Goal: Obtain resource: Download file/media

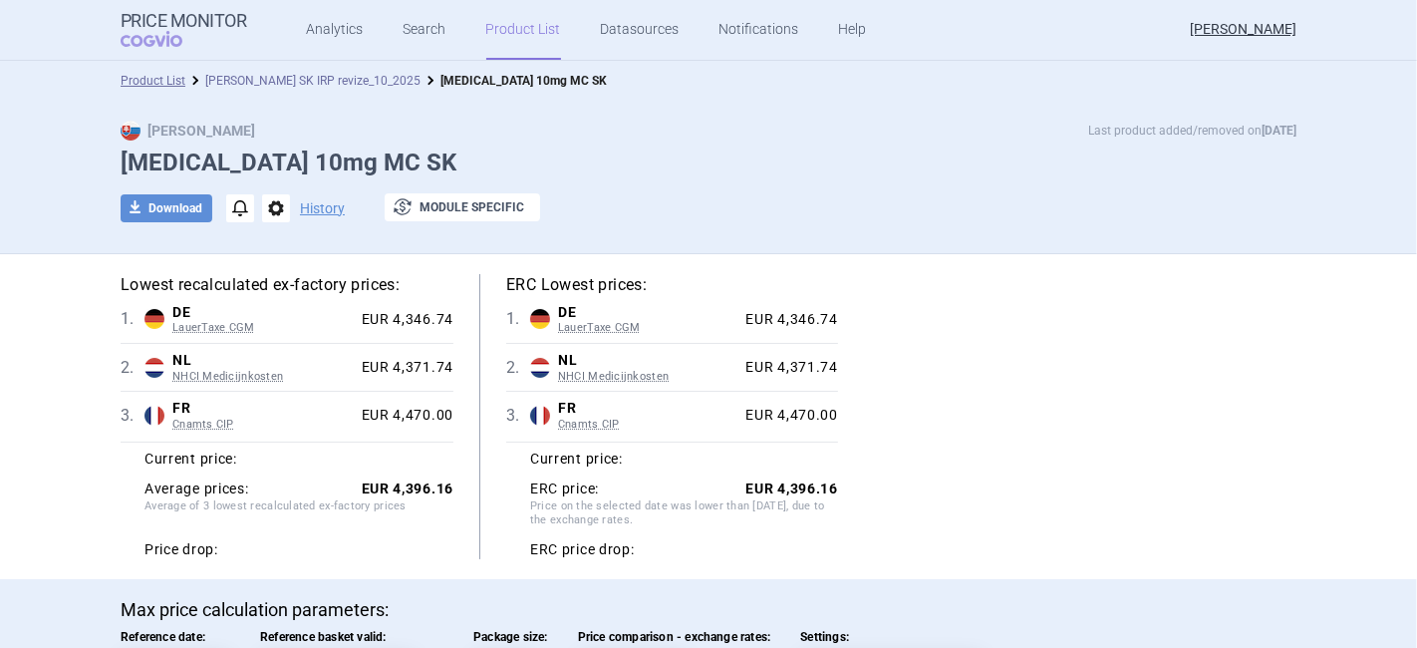
click at [285, 83] on link "[PERSON_NAME] SK IRP revize_10_2025" at bounding box center [312, 81] width 215 height 14
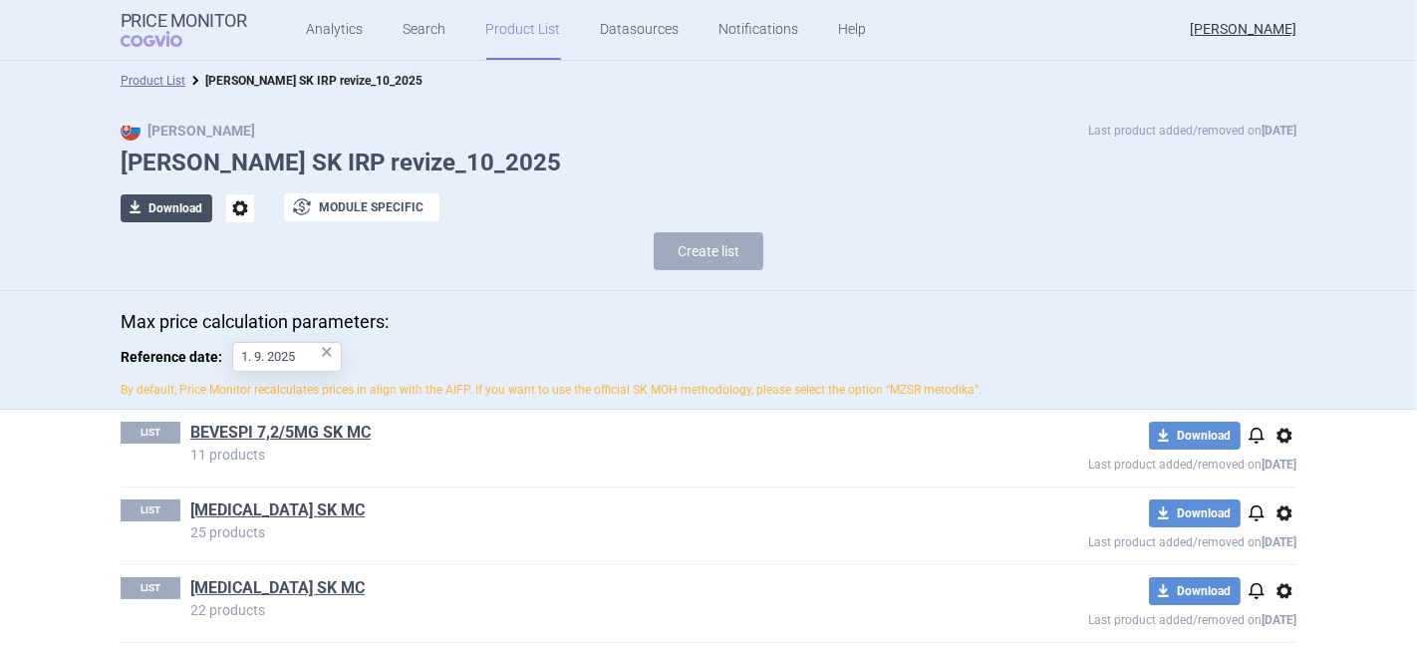
click at [163, 207] on button "download Download" at bounding box center [167, 208] width 92 height 28
select select "EUR"
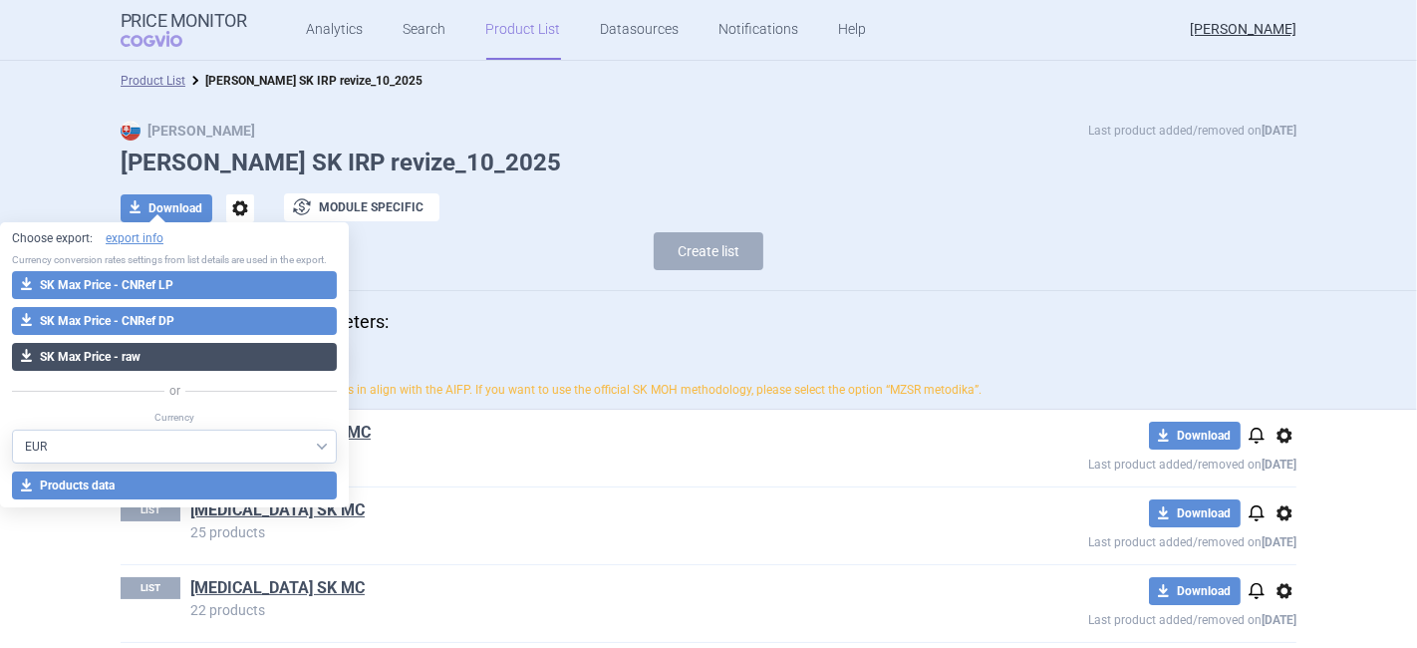
click at [150, 353] on button "download SK Max Price - raw" at bounding box center [174, 357] width 325 height 28
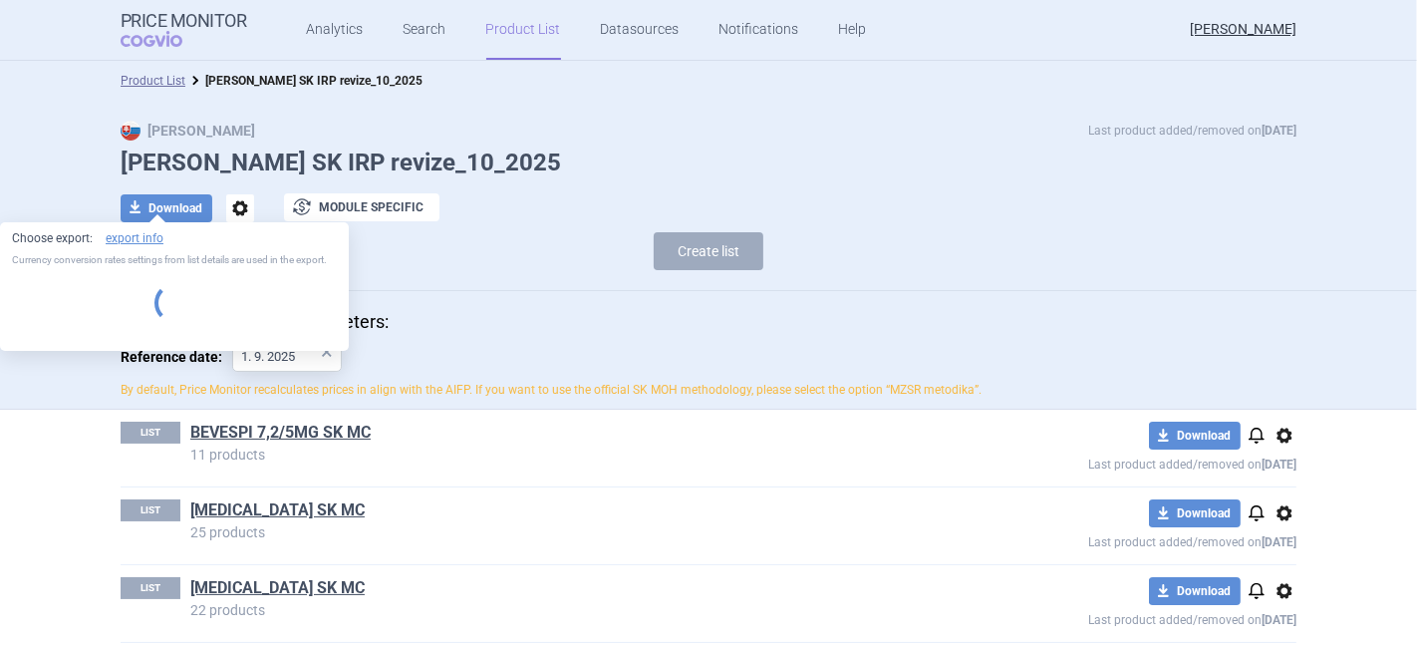
select select "EUR"
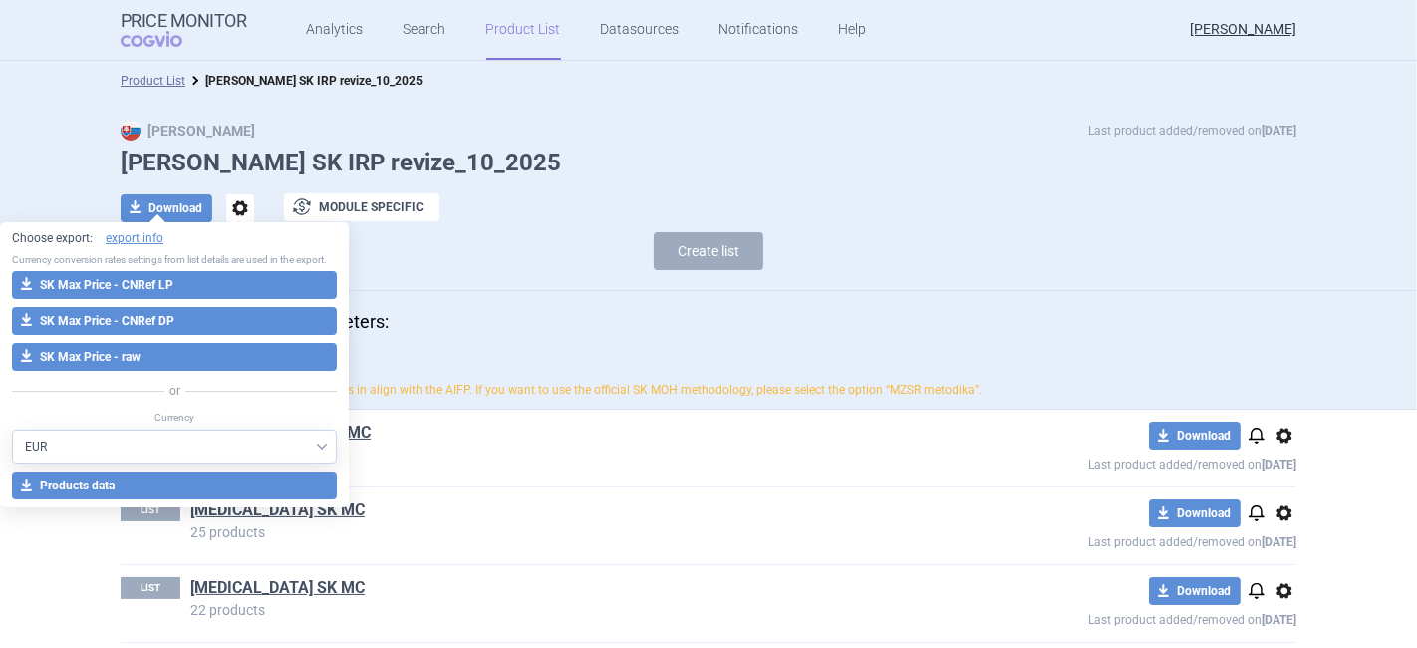
click at [925, 179] on div "Max Price Last product added/removed on [DATE] Pavla_ SK IRP revize_10_2025 dow…" at bounding box center [708, 200] width 1255 height 159
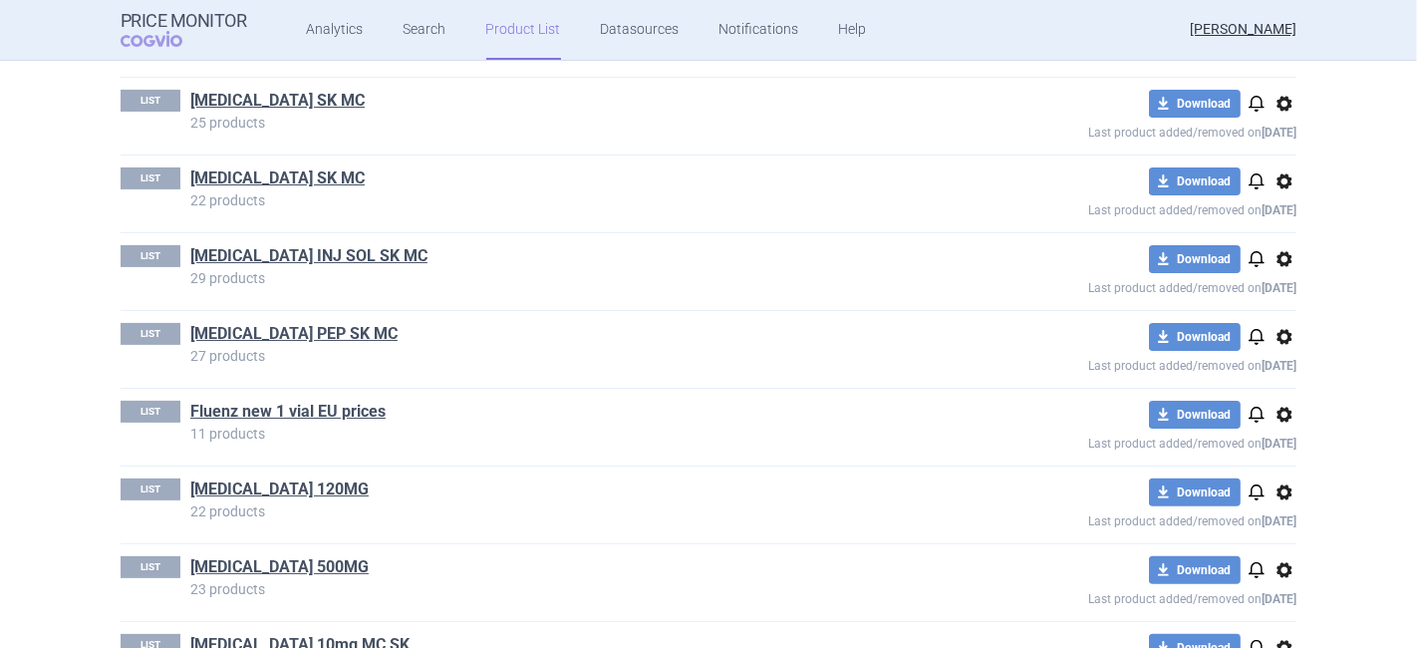
scroll to position [442, 0]
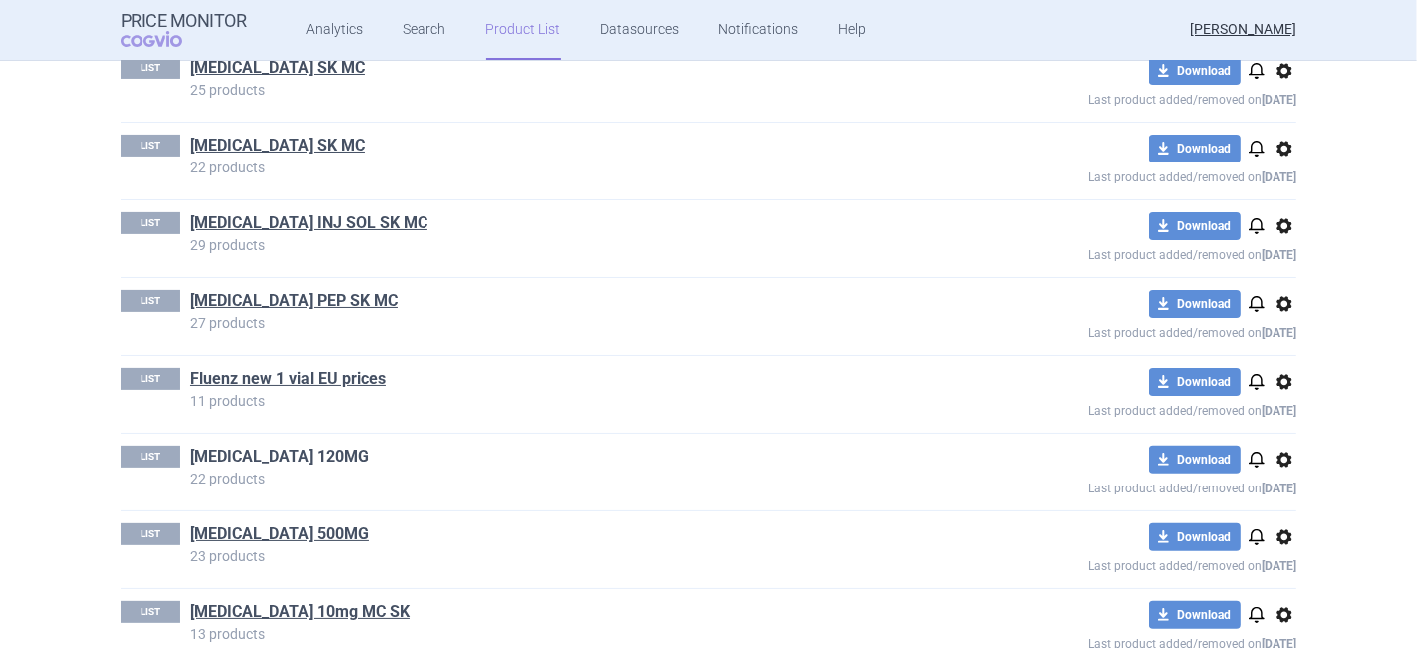
click at [244, 462] on link "[MEDICAL_DATA] 120MG" at bounding box center [279, 456] width 178 height 22
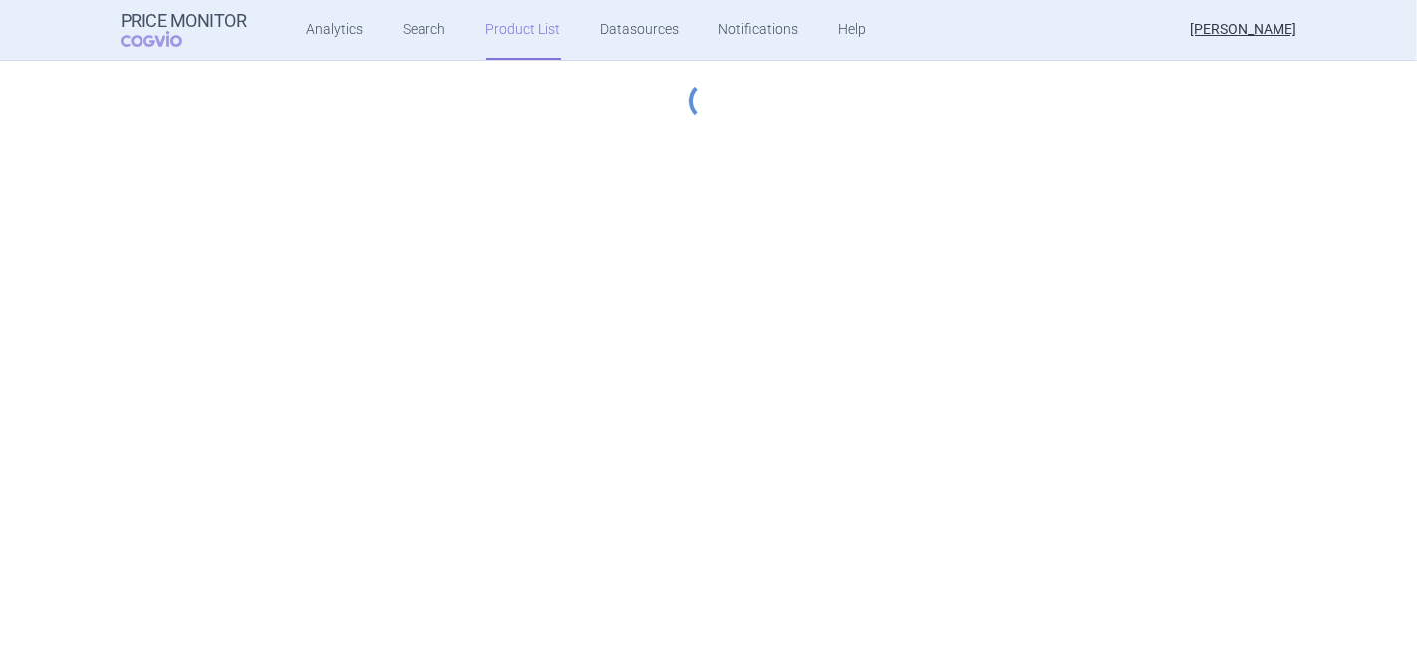
select select "[DATE]"
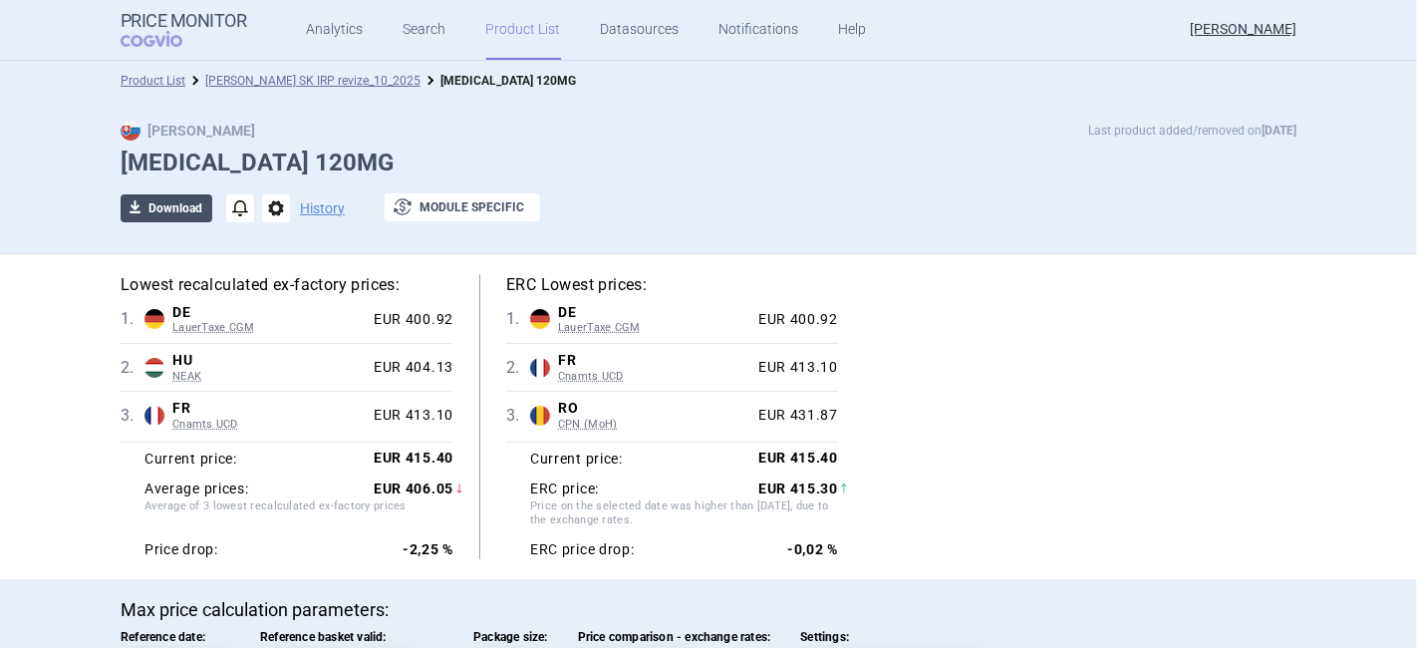
click at [184, 206] on button "download Download" at bounding box center [167, 208] width 92 height 28
select select "EUR"
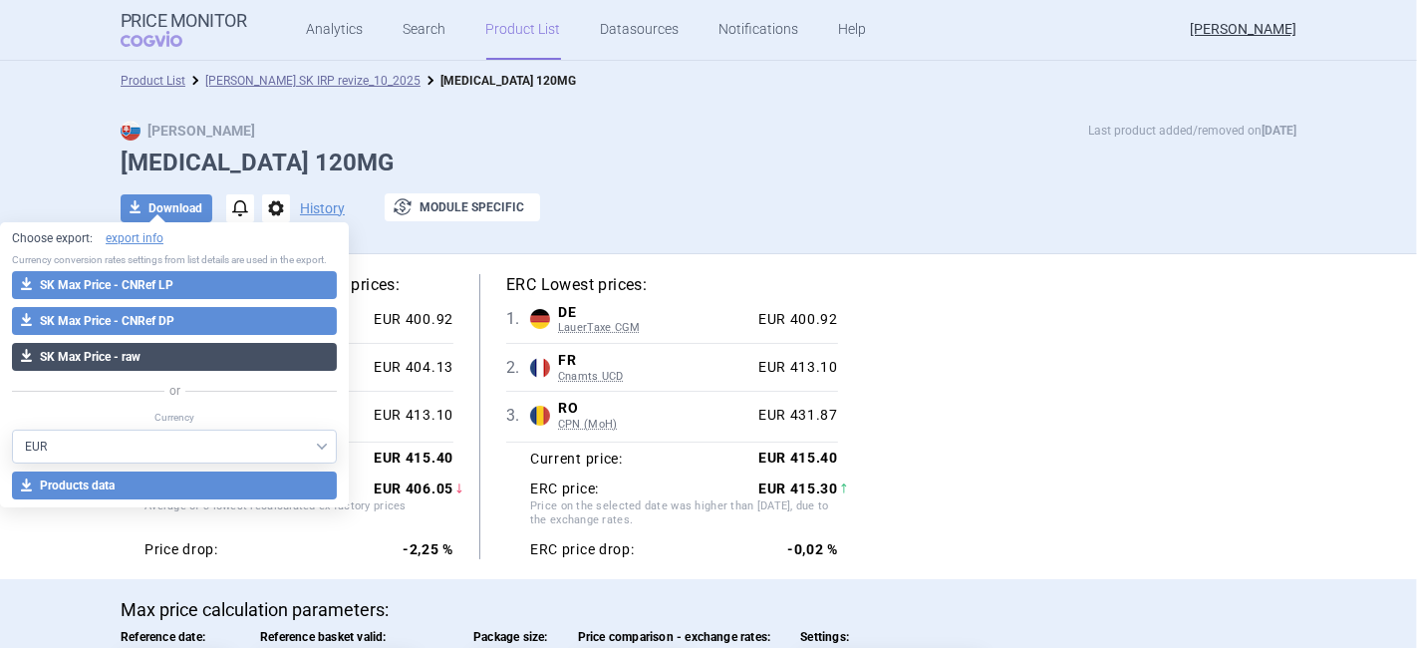
click at [132, 349] on button "download SK Max Price - raw" at bounding box center [174, 357] width 325 height 28
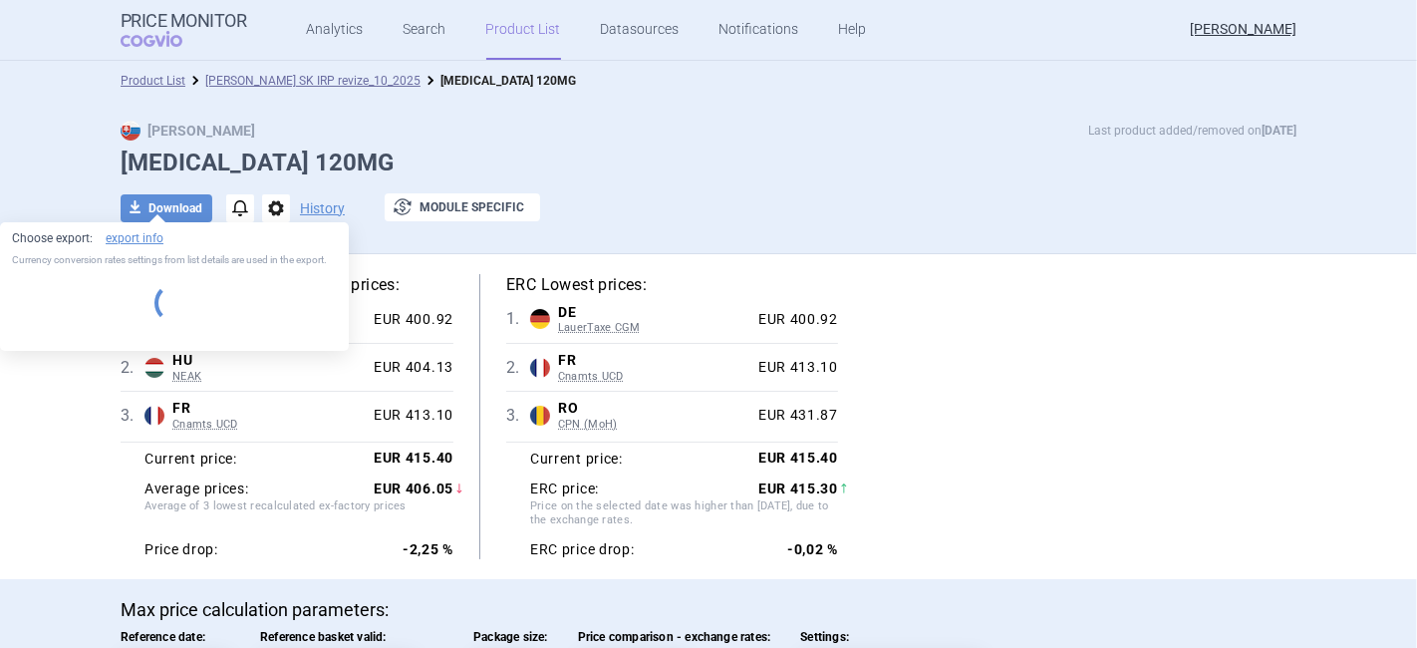
select select "EUR"
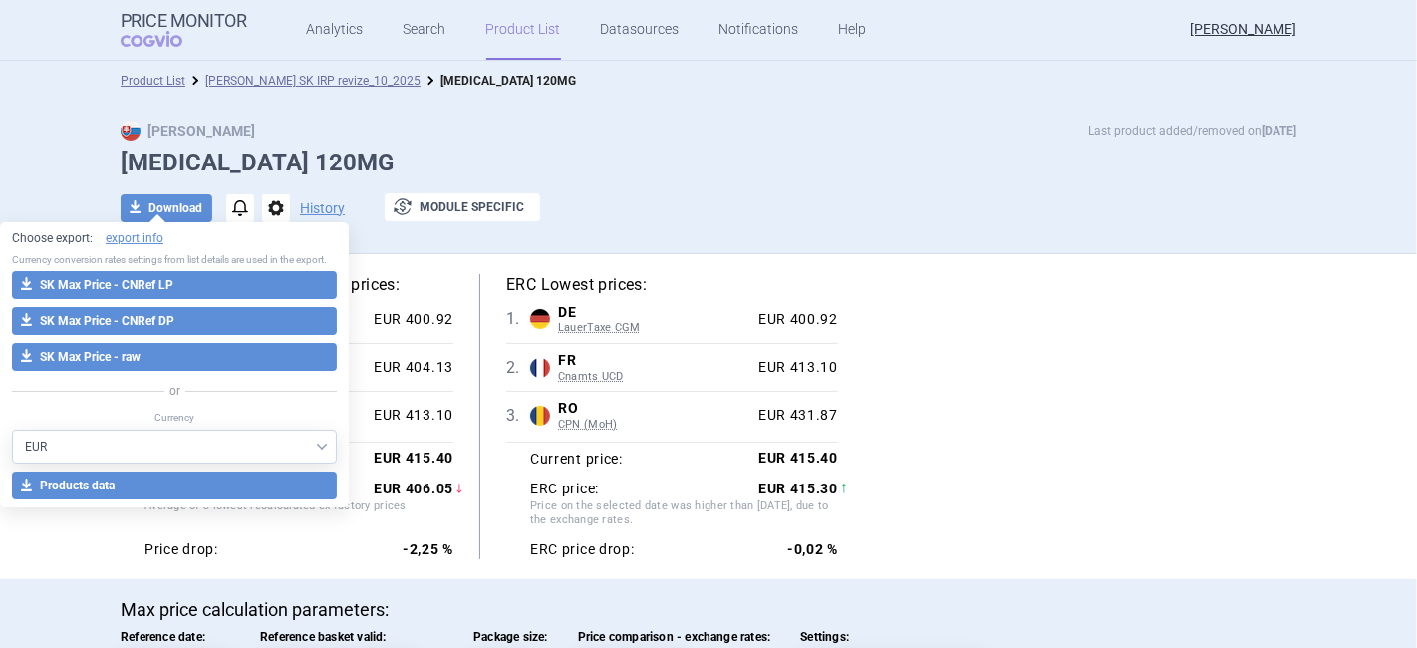
click at [976, 464] on div "Lowest recalculated ex-factory prices: 1 . DE LauerTaxe [MEDICAL_DATA] Germany …" at bounding box center [709, 416] width 1176 height 285
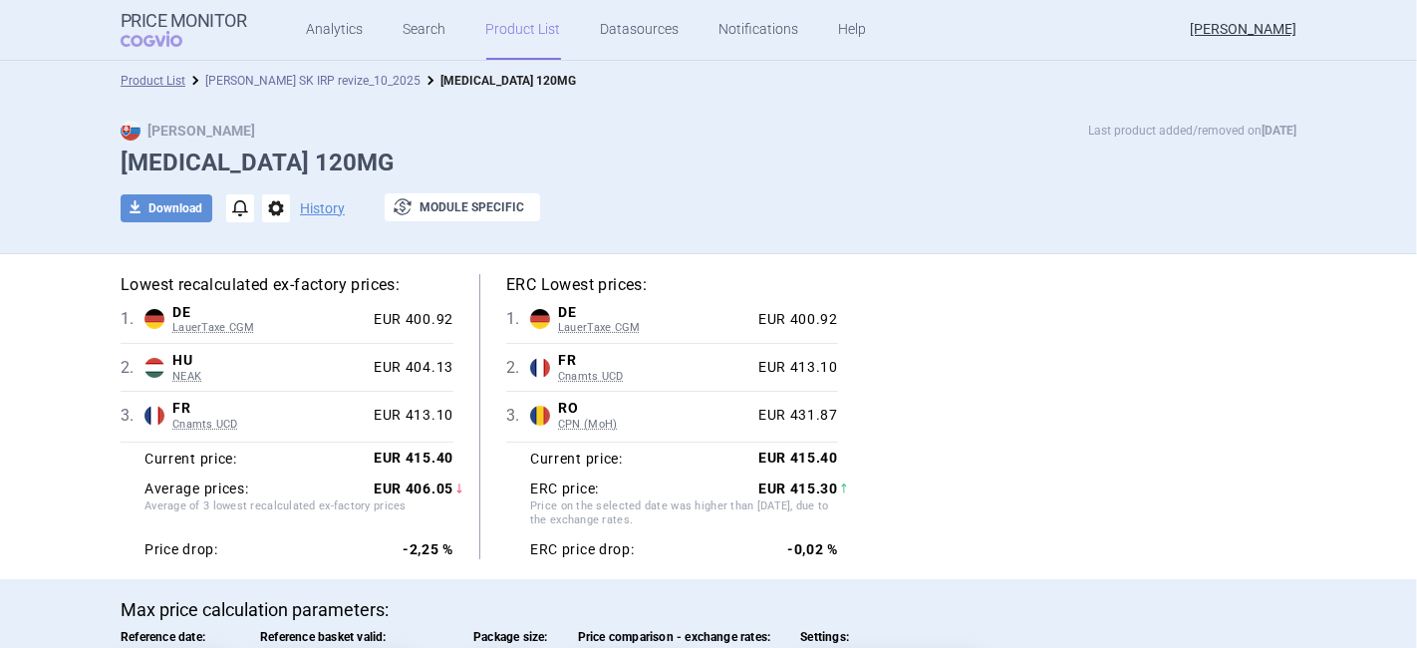
click at [237, 84] on link "[PERSON_NAME] SK IRP revize_10_2025" at bounding box center [312, 81] width 215 height 14
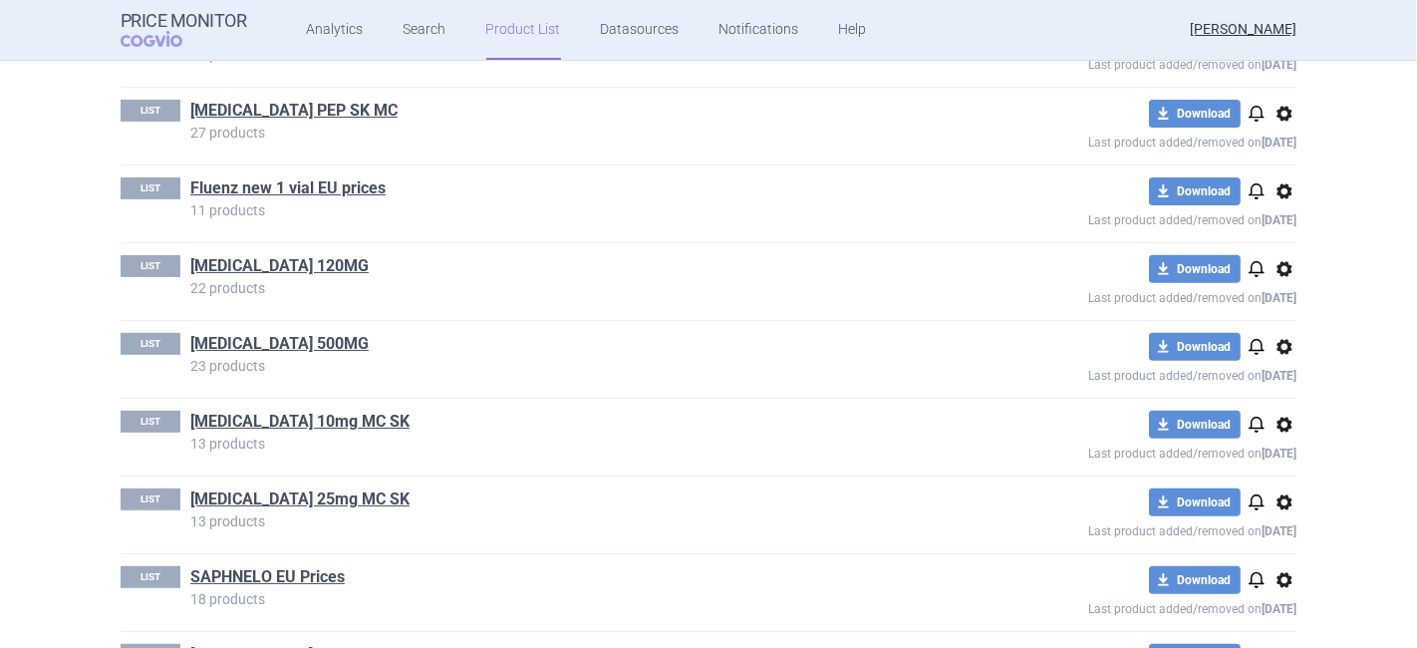
scroll to position [709, 0]
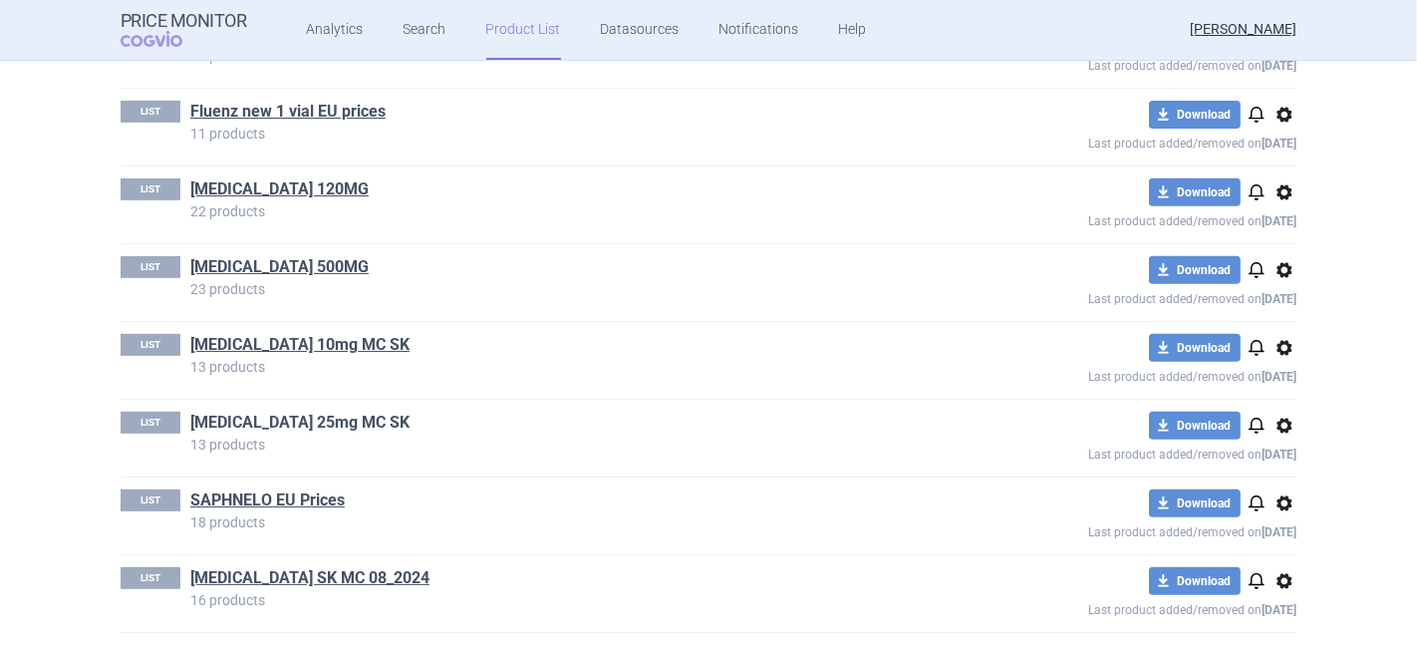
click at [270, 418] on link "[MEDICAL_DATA] 25mg MC SK" at bounding box center [299, 423] width 219 height 22
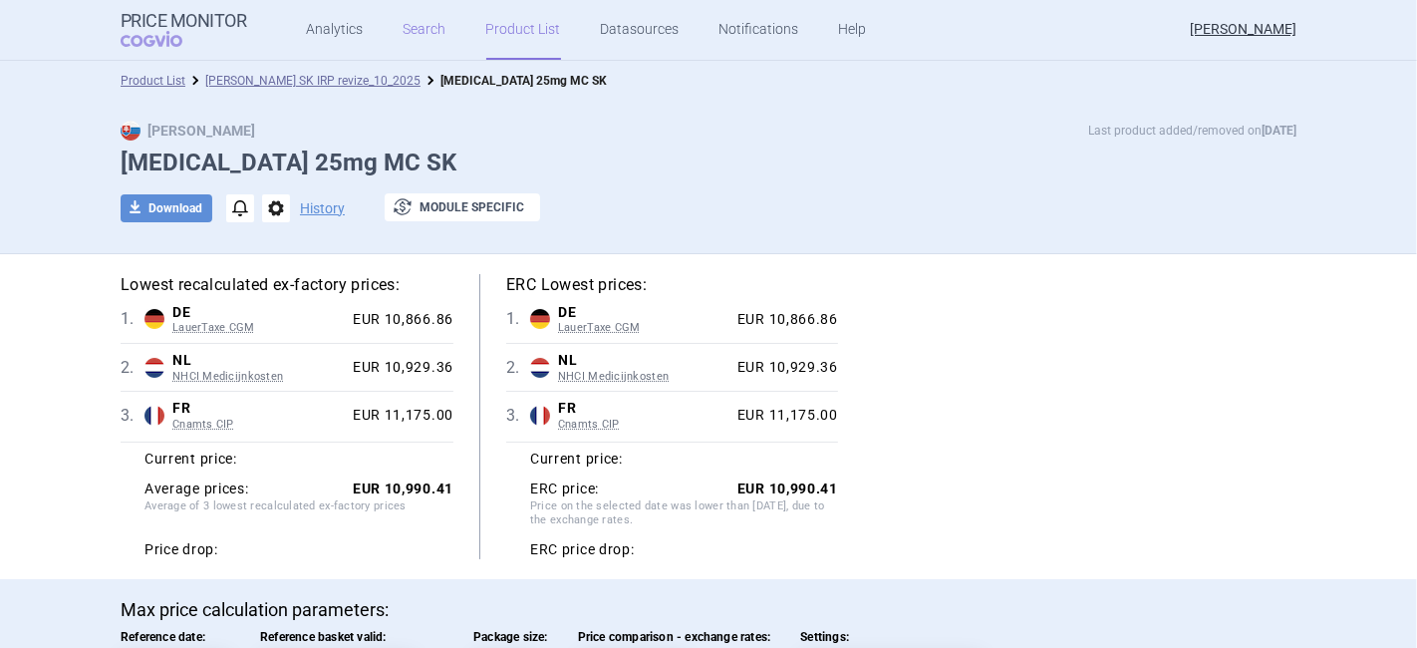
click at [416, 24] on link "Search" at bounding box center [425, 30] width 43 height 60
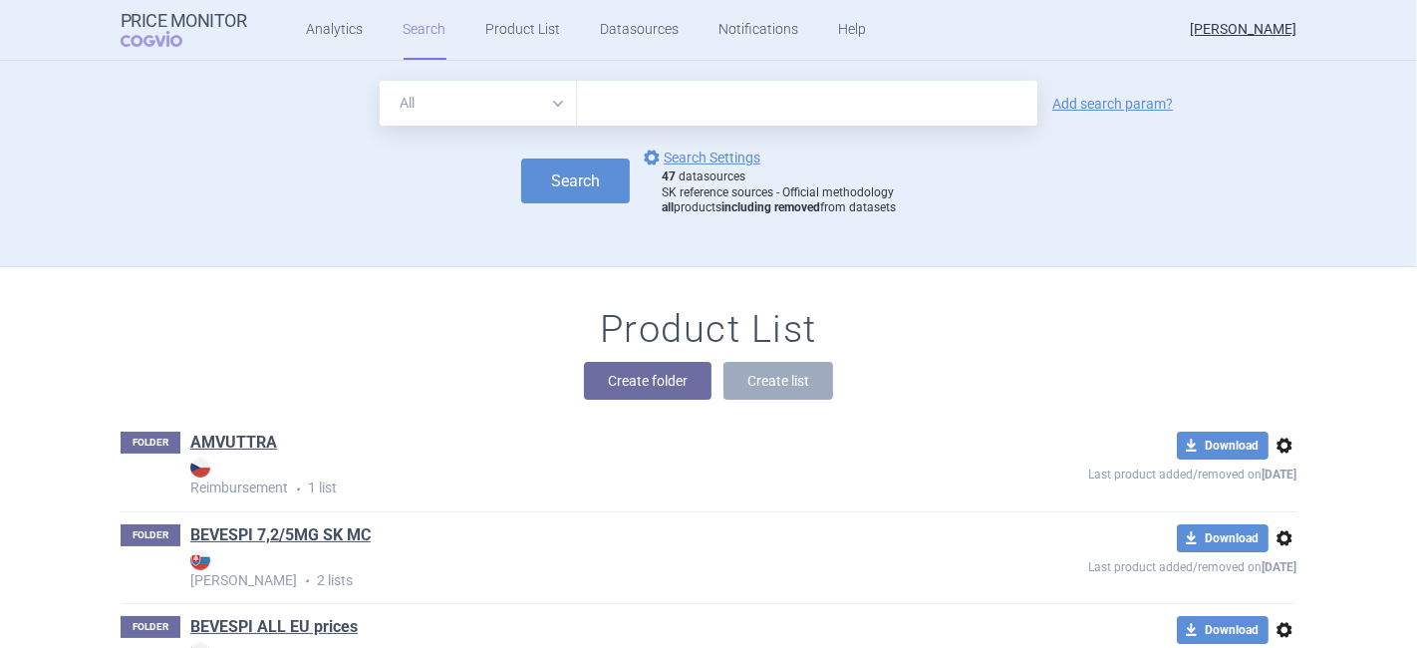
drag, startPoint x: 646, startPoint y: 122, endPoint x: 629, endPoint y: 114, distance: 18.7
click at [646, 122] on input "text" at bounding box center [807, 103] width 460 height 45
type input "[MEDICAL_DATA]"
click at [1060, 104] on link "Add search param?" at bounding box center [1112, 104] width 121 height 14
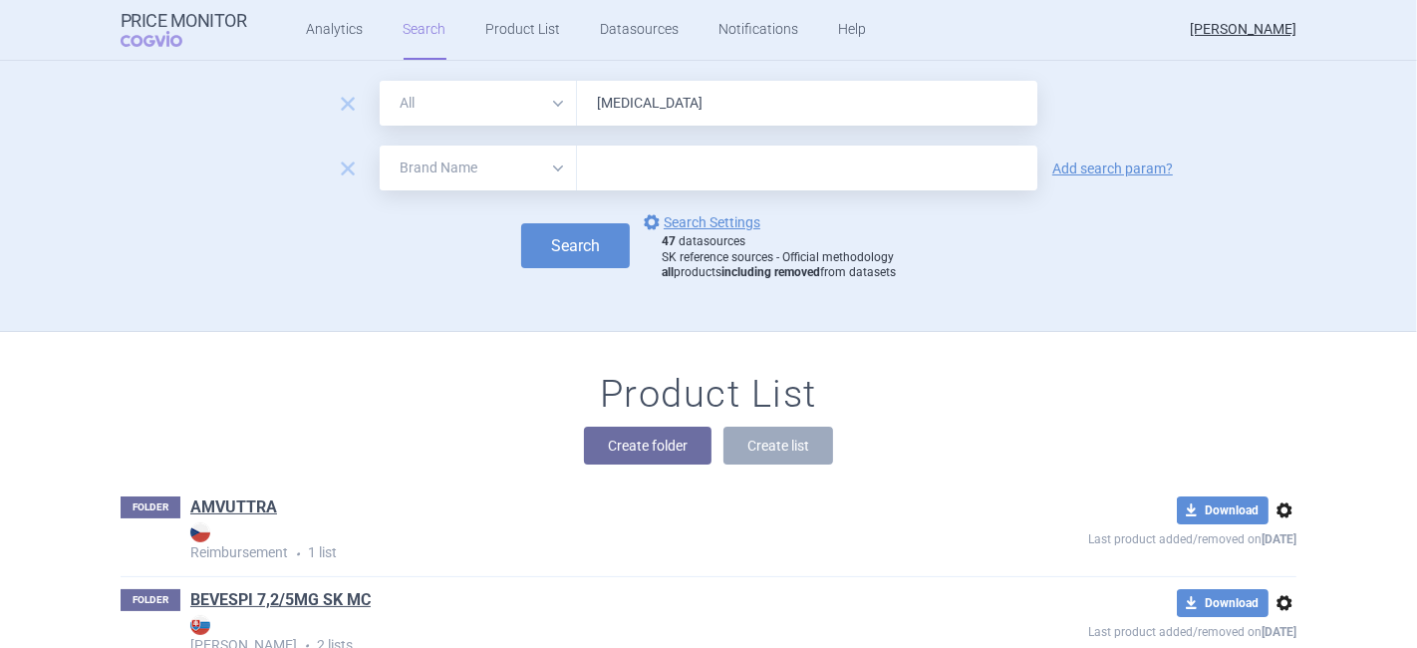
drag, startPoint x: 506, startPoint y: 179, endPoint x: 474, endPoint y: 183, distance: 32.1
click at [506, 179] on select "All Brand Name ATC Company Active Substance Country Newer than" at bounding box center [478, 167] width 197 height 45
select select "country"
click at [380, 145] on select "All Brand Name ATC Company Active Substance Country Newer than" at bounding box center [478, 167] width 197 height 45
click at [590, 152] on div at bounding box center [807, 167] width 460 height 45
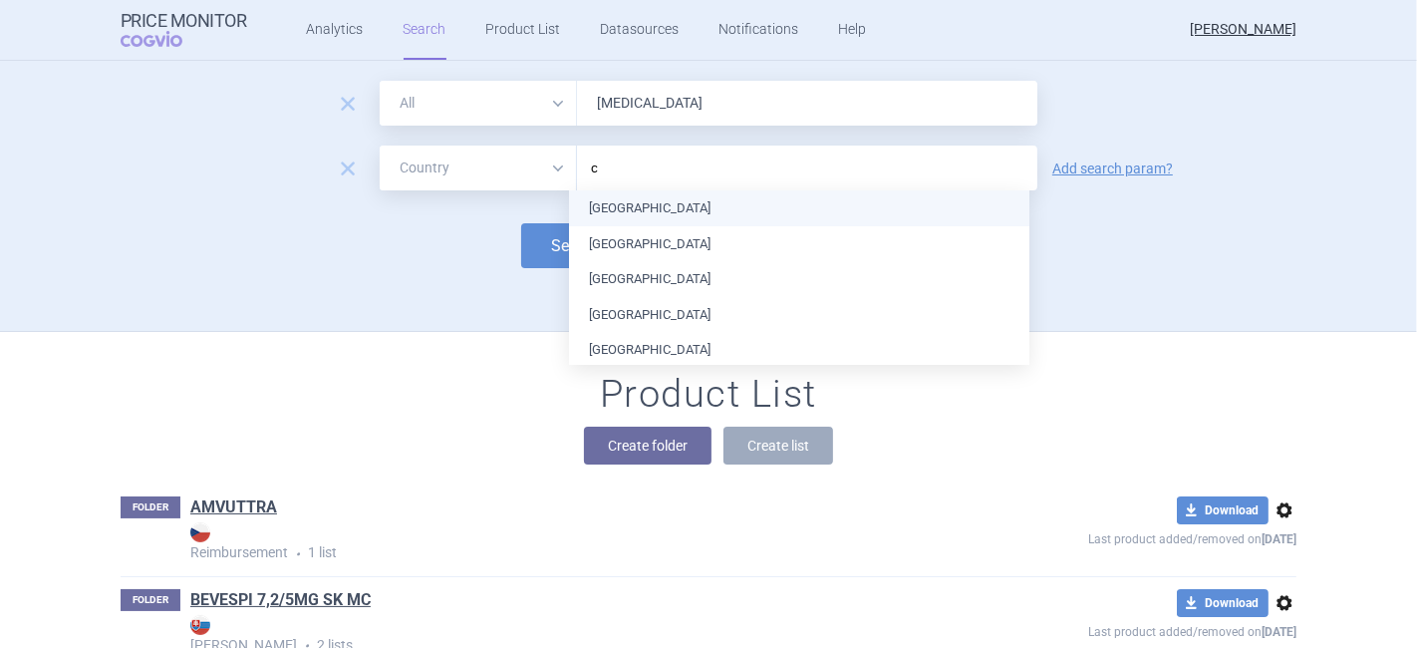
type input "cr"
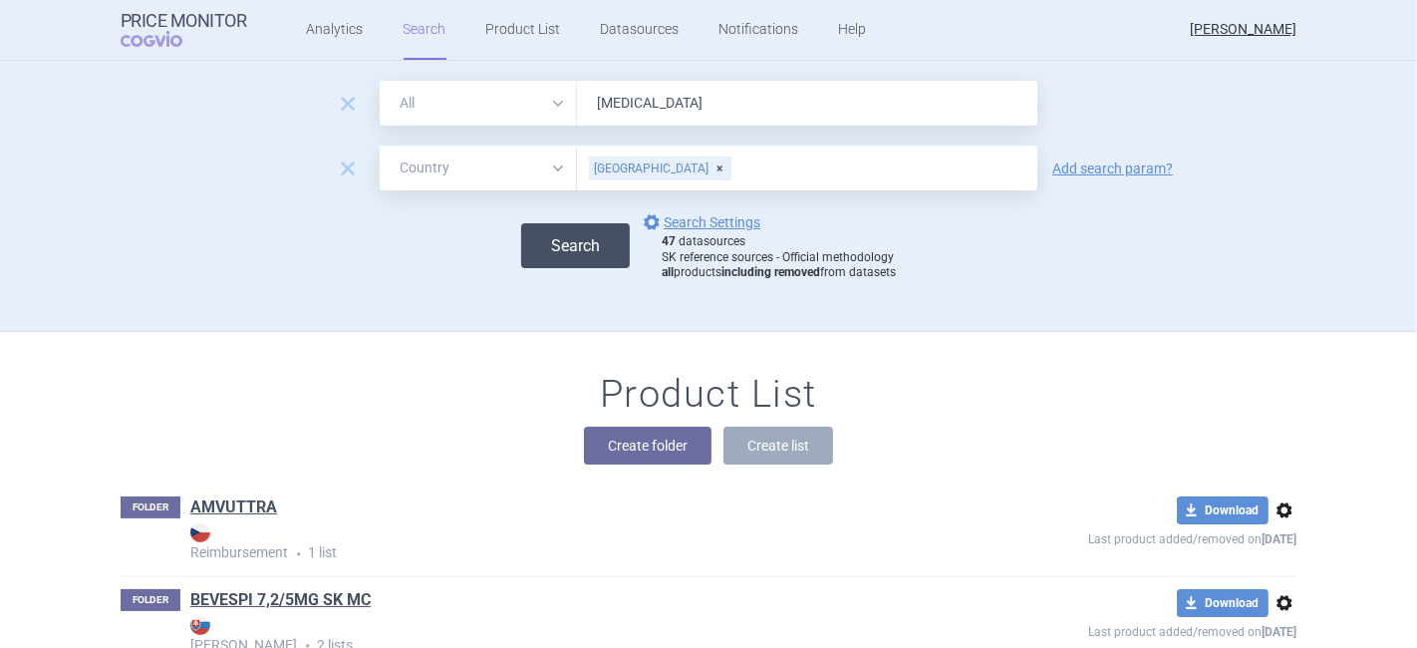
click at [560, 246] on button "Search" at bounding box center [575, 245] width 109 height 45
select select "country"
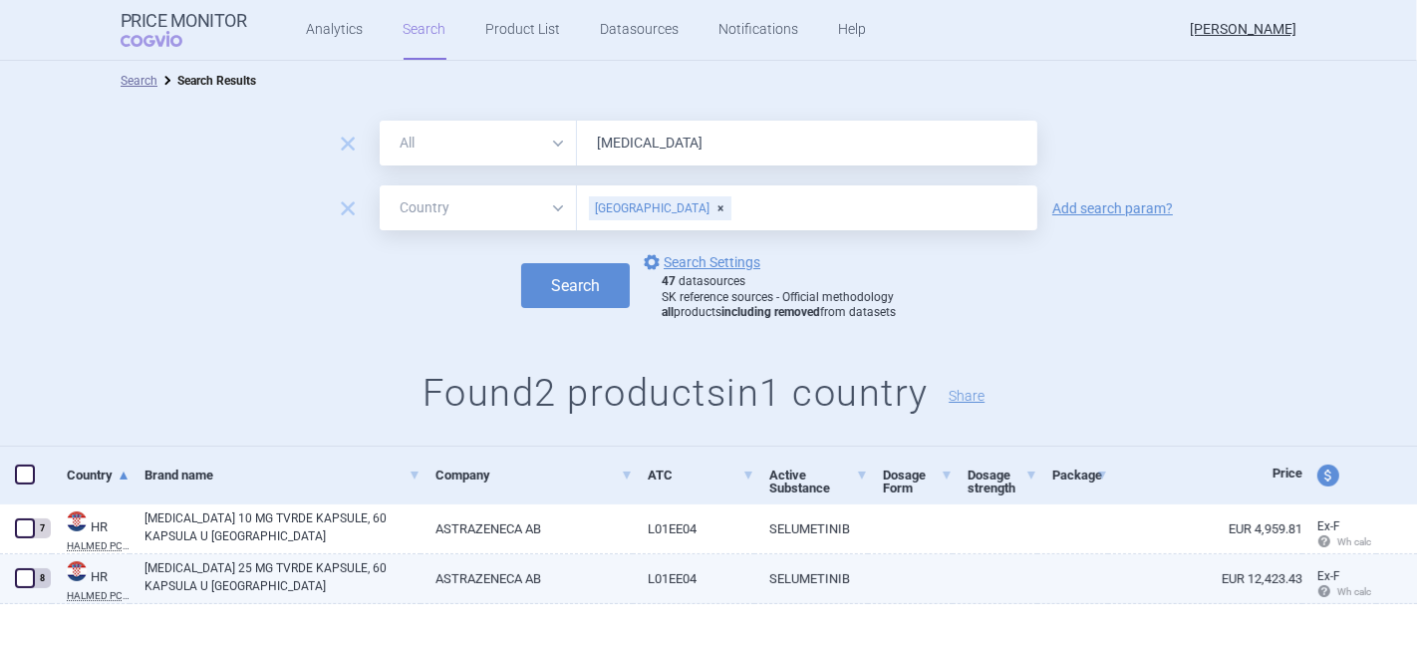
scroll to position [21, 0]
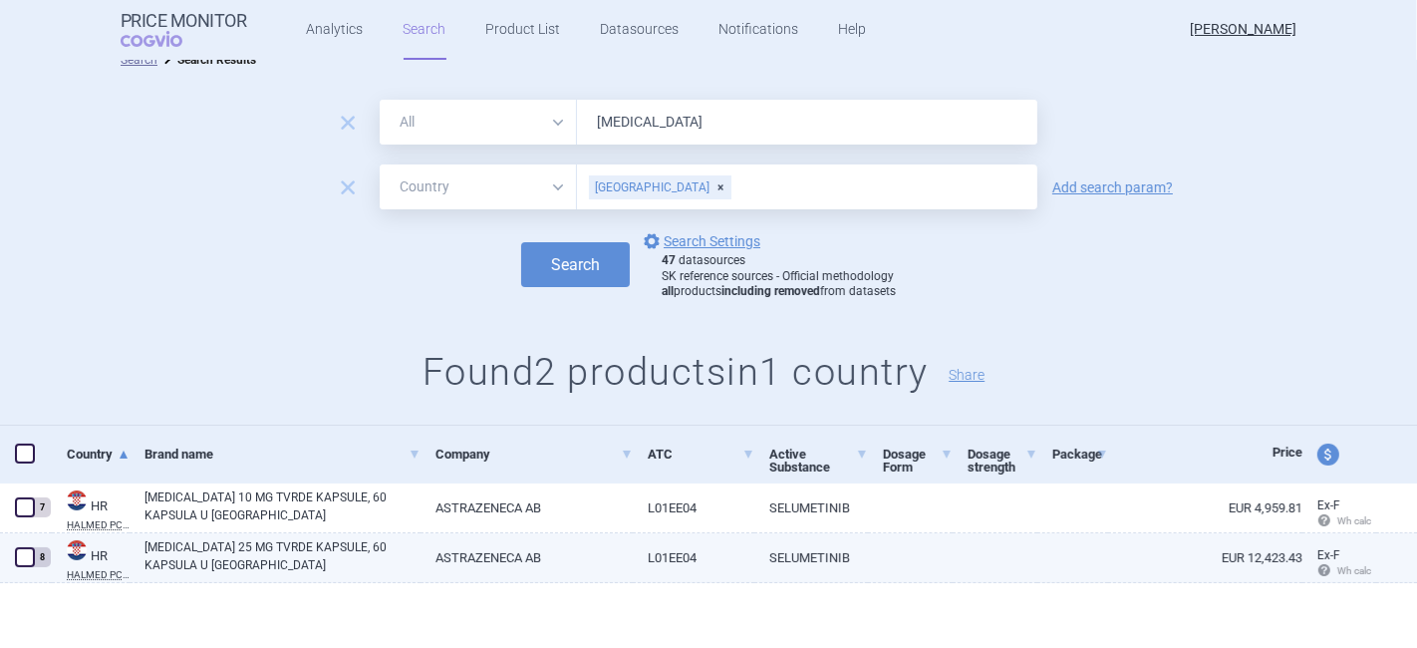
click at [30, 565] on span at bounding box center [25, 557] width 20 height 20
checkbox input "true"
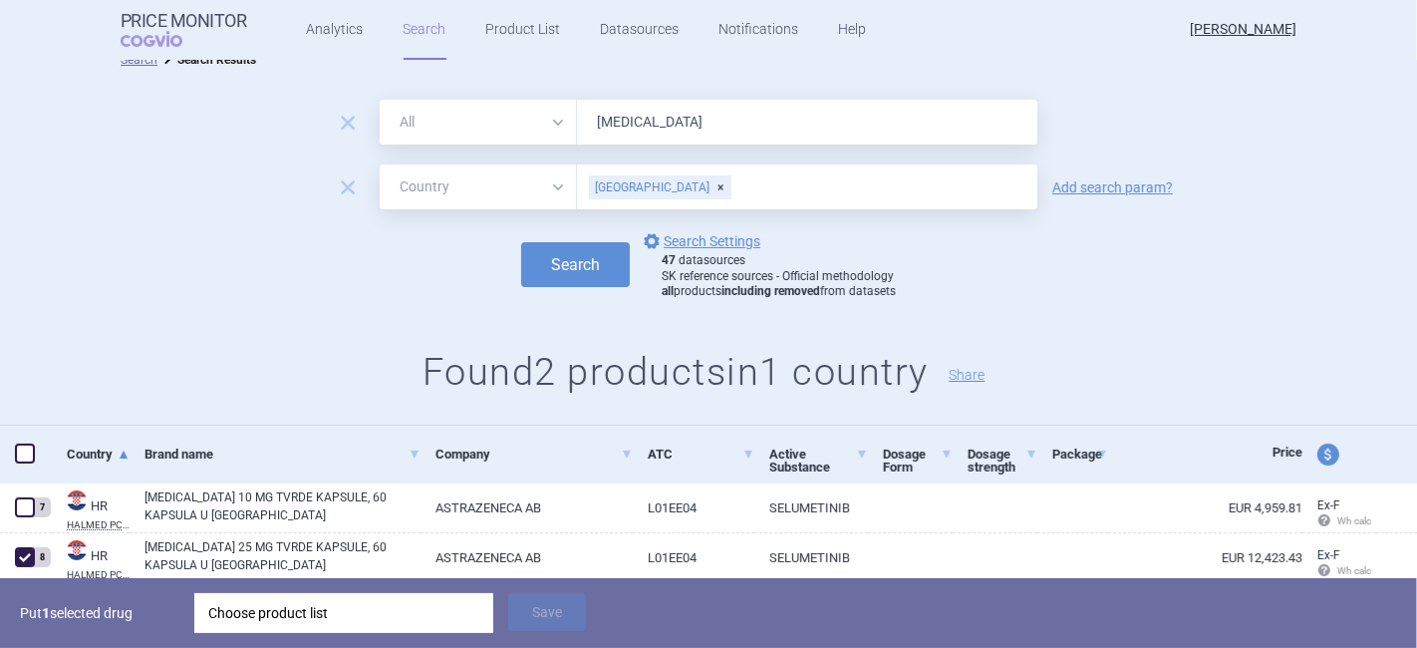
click at [284, 605] on div "Choose product list" at bounding box center [343, 613] width 271 height 40
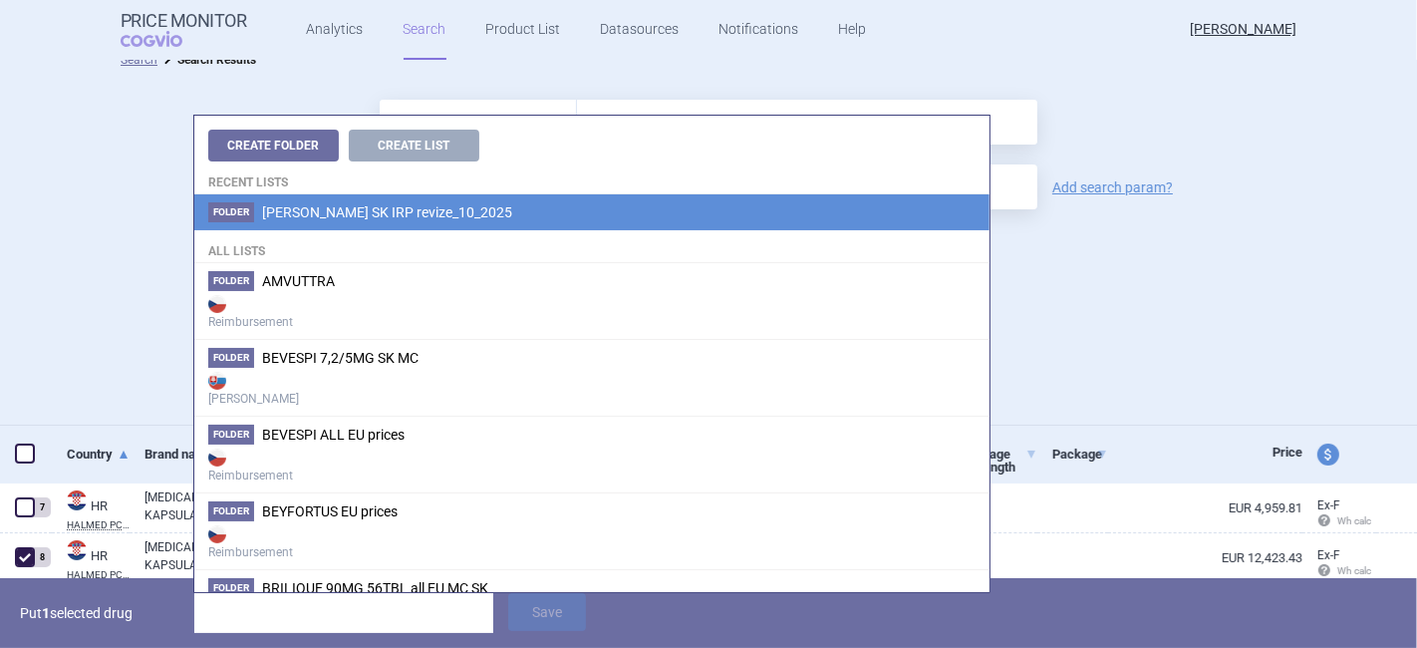
click at [321, 206] on span "[PERSON_NAME] SK IRP revize_10_2025" at bounding box center [387, 212] width 250 height 16
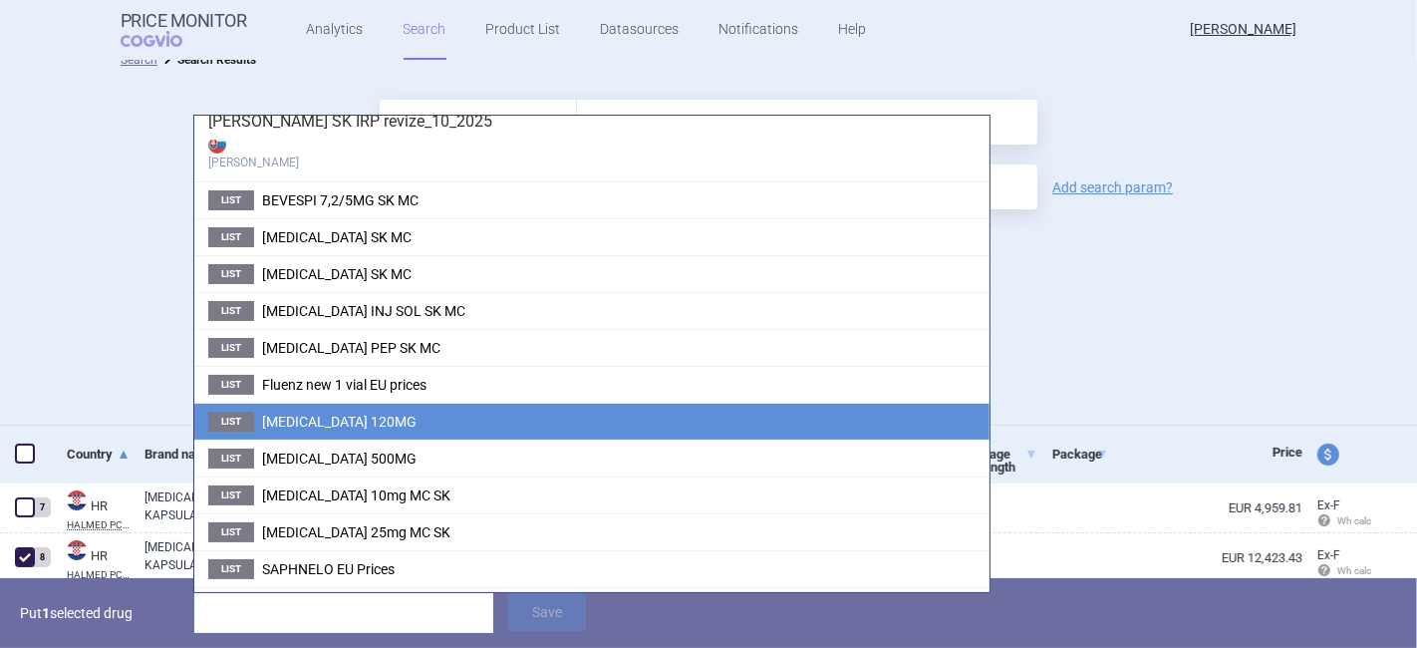
scroll to position [92, 0]
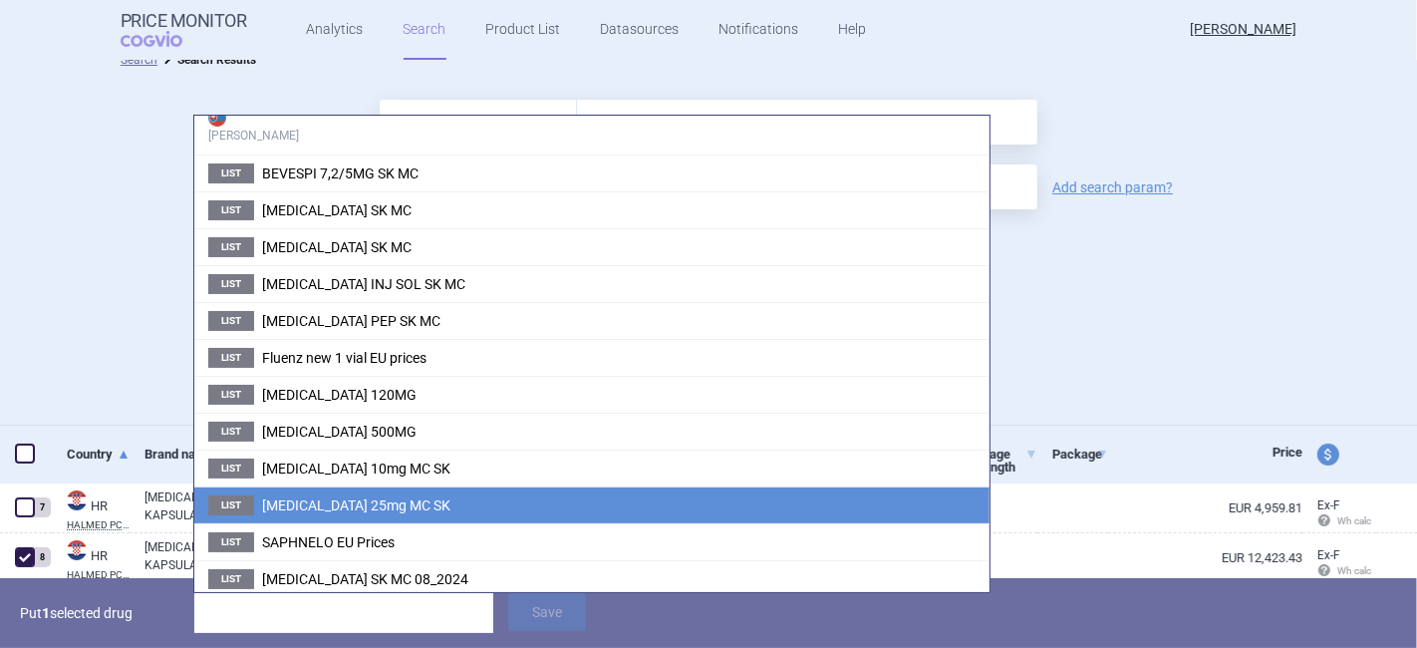
click at [361, 497] on span "[MEDICAL_DATA] 25mg MC SK" at bounding box center [356, 505] width 188 height 16
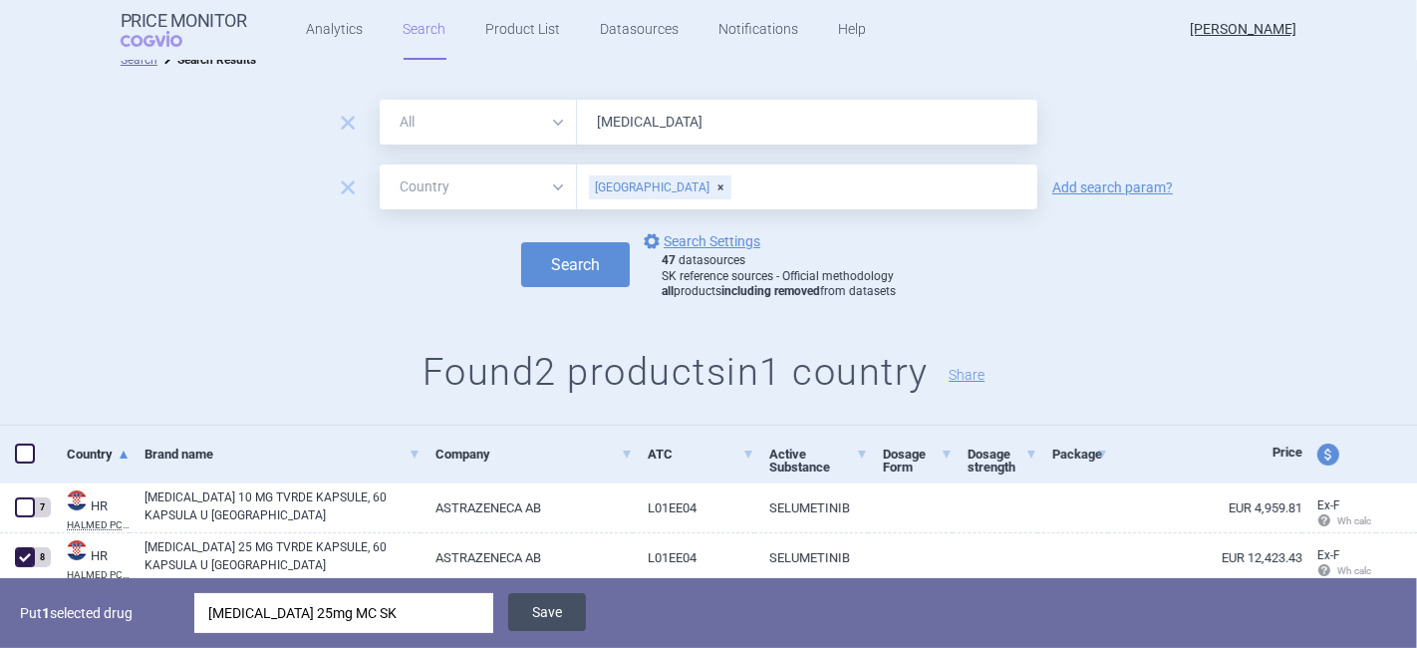
click at [566, 604] on button "Save" at bounding box center [547, 612] width 78 height 38
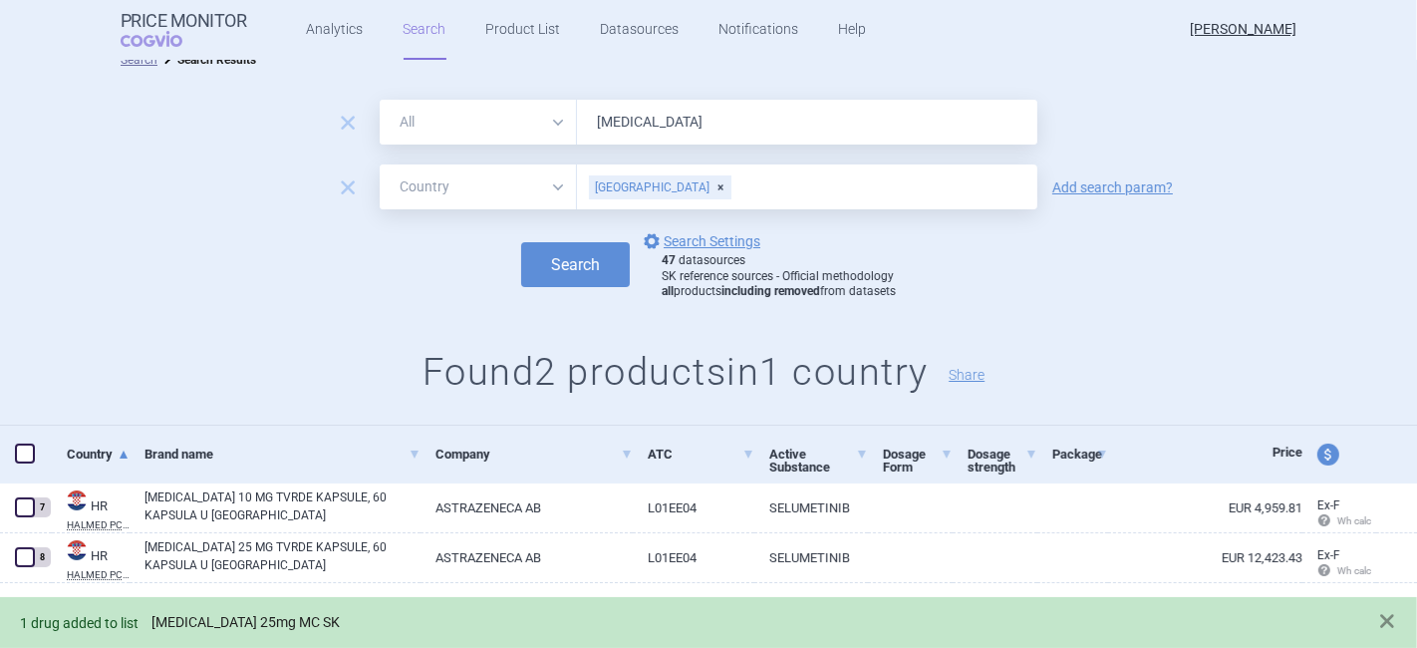
click at [197, 626] on link "[MEDICAL_DATA] 25mg MC SK" at bounding box center [245, 622] width 188 height 17
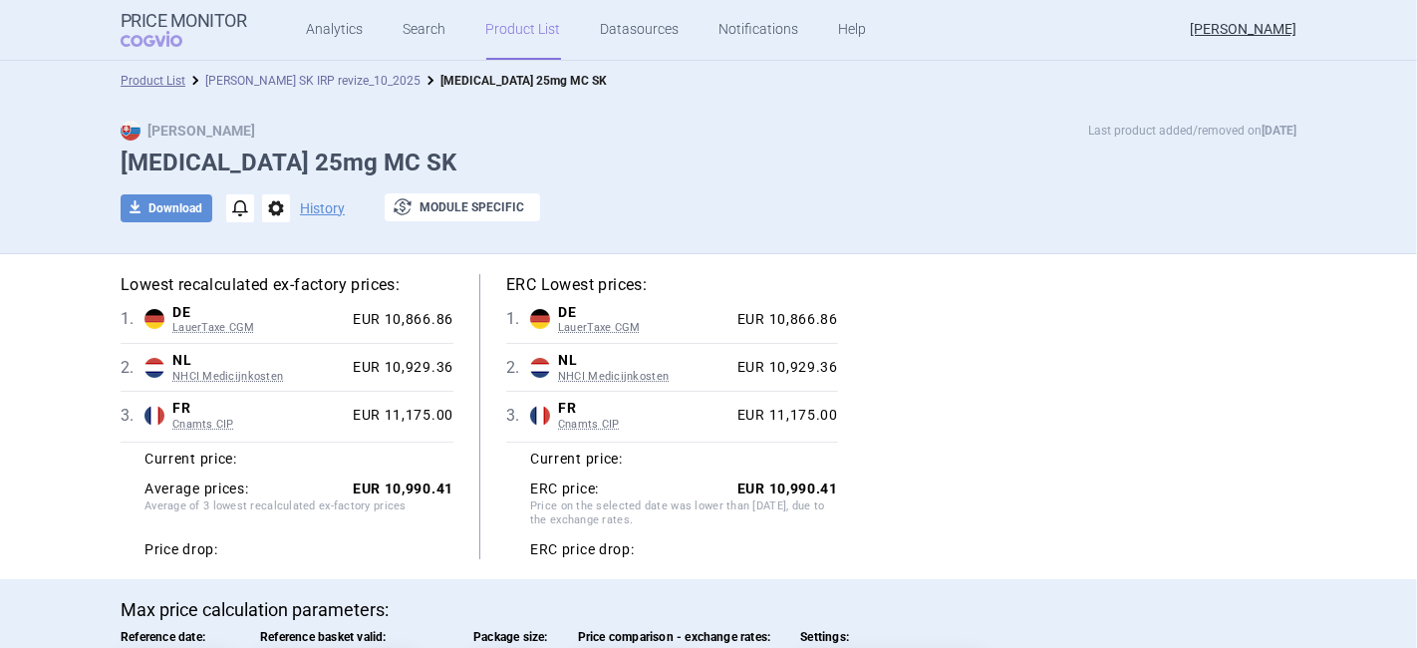
click at [244, 77] on link "[PERSON_NAME] SK IRP revize_10_2025" at bounding box center [312, 81] width 215 height 14
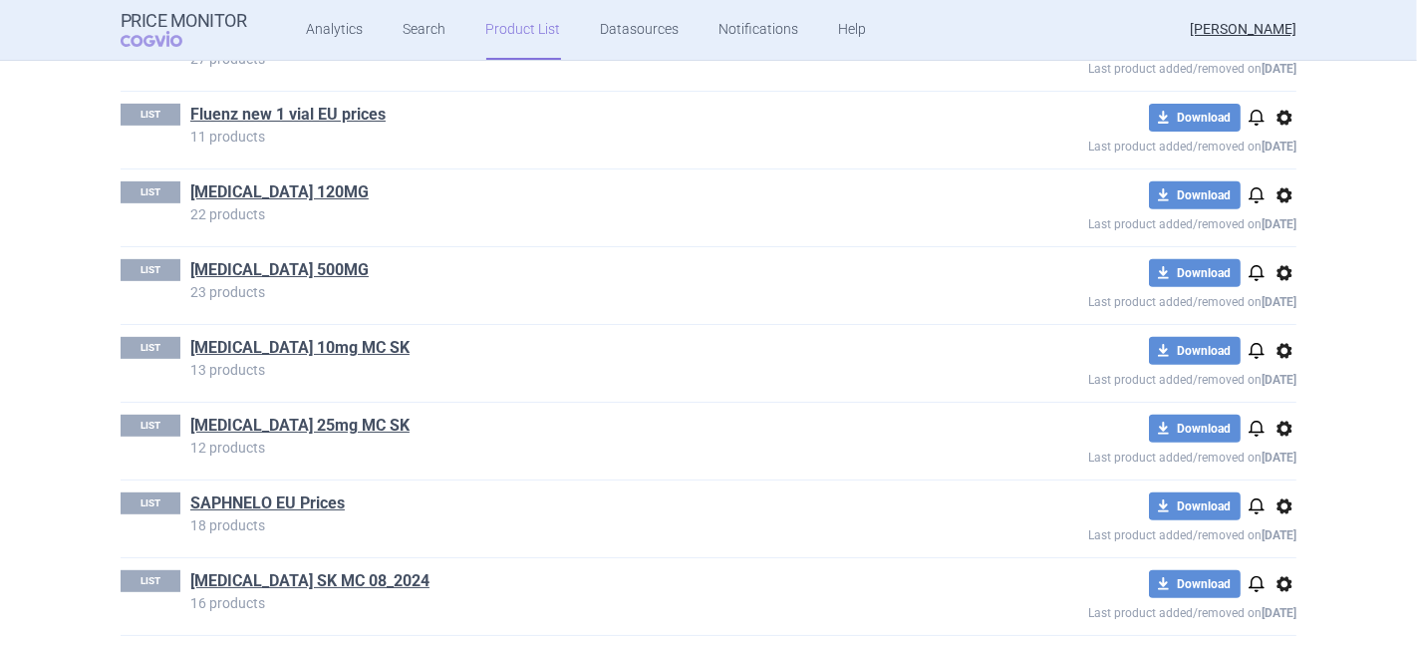
scroll to position [709, 0]
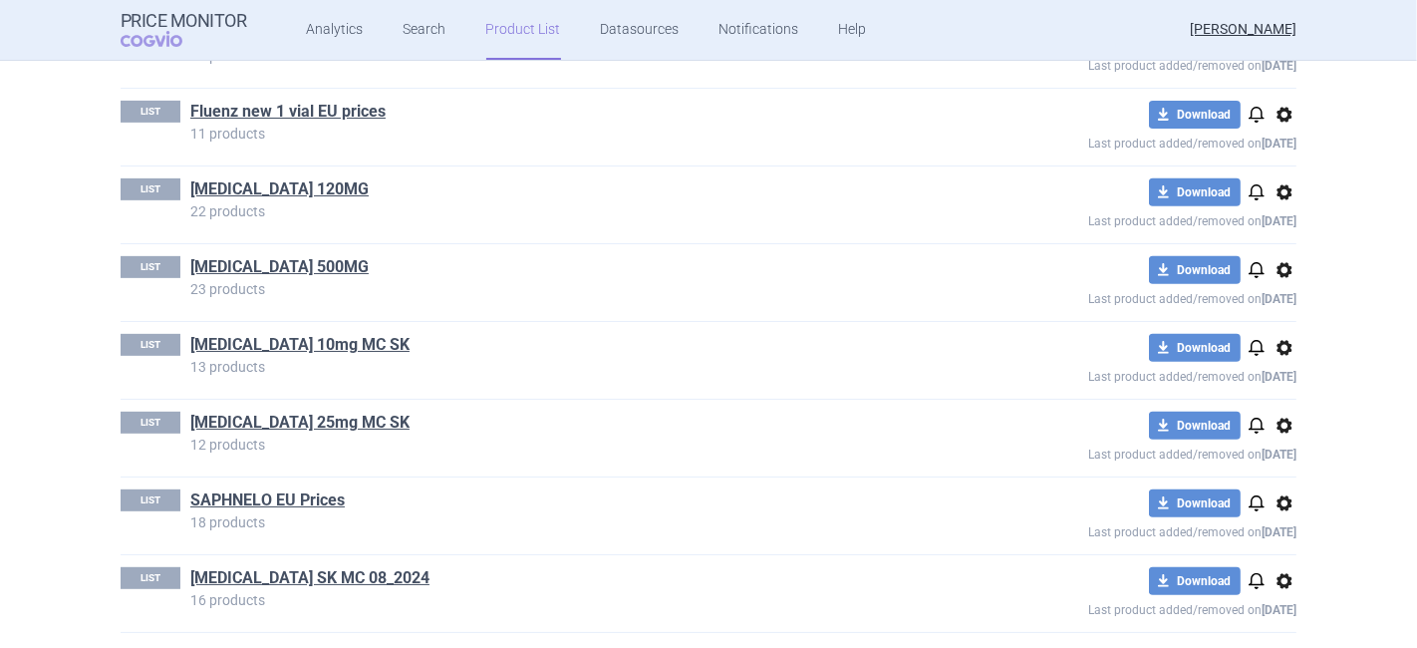
click at [277, 329] on div "LIST [MEDICAL_DATA] 10mg MC SK 13 products download Download notifications opti…" at bounding box center [709, 360] width 1176 height 77
click at [294, 349] on link "[MEDICAL_DATA] 10mg MC SK" at bounding box center [299, 345] width 219 height 22
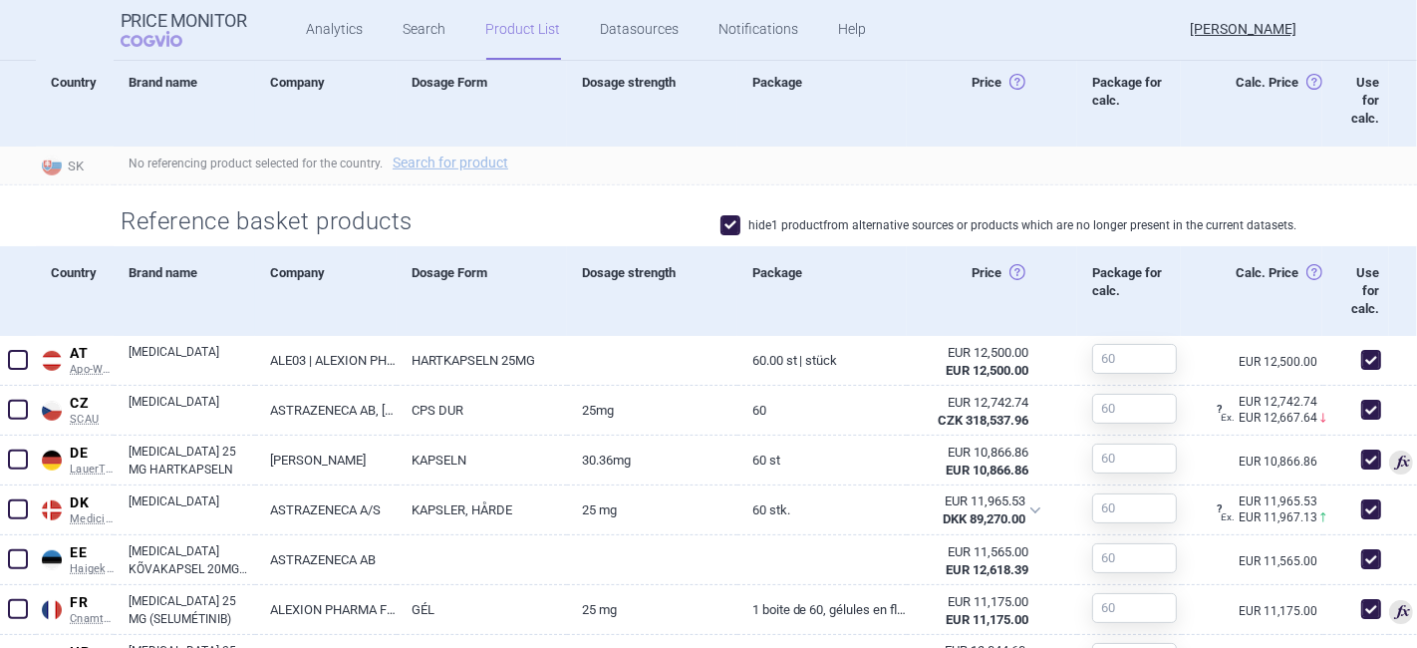
scroll to position [714, 0]
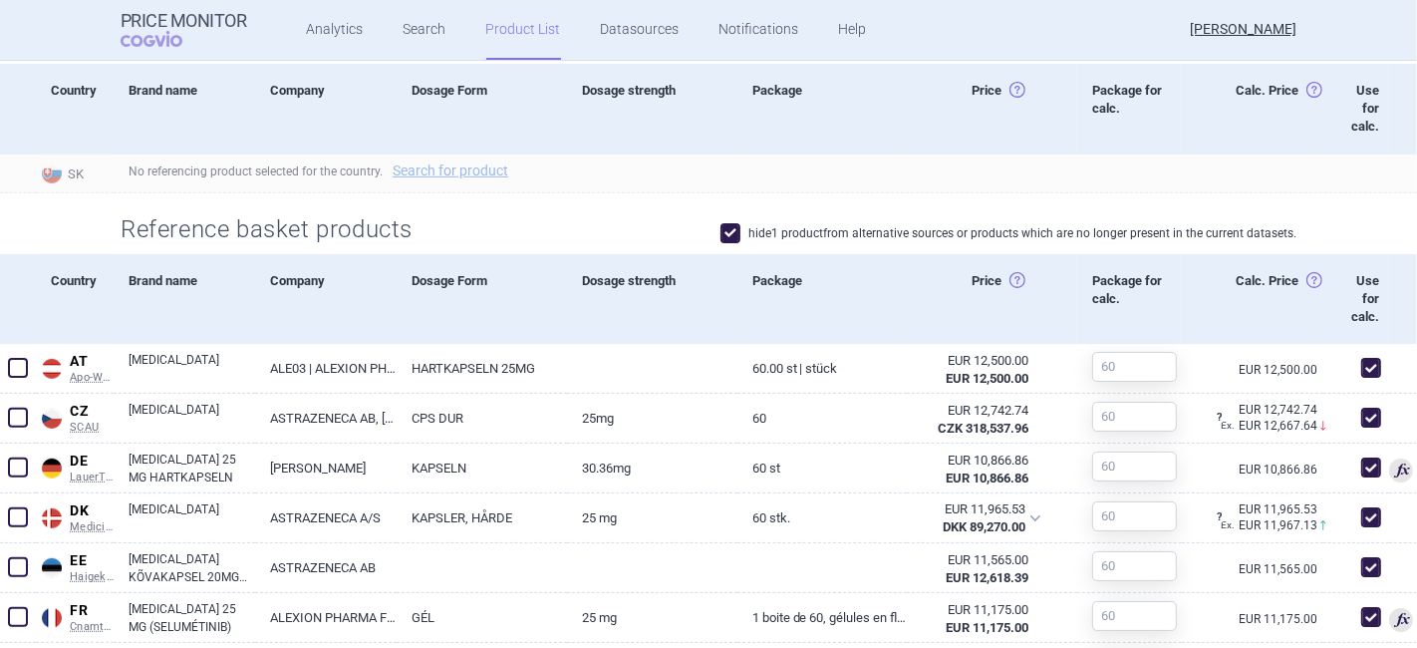
drag, startPoint x: 717, startPoint y: 236, endPoint x: 727, endPoint y: 235, distance: 10.0
click at [720, 236] on span at bounding box center [730, 233] width 20 height 20
checkbox input "false"
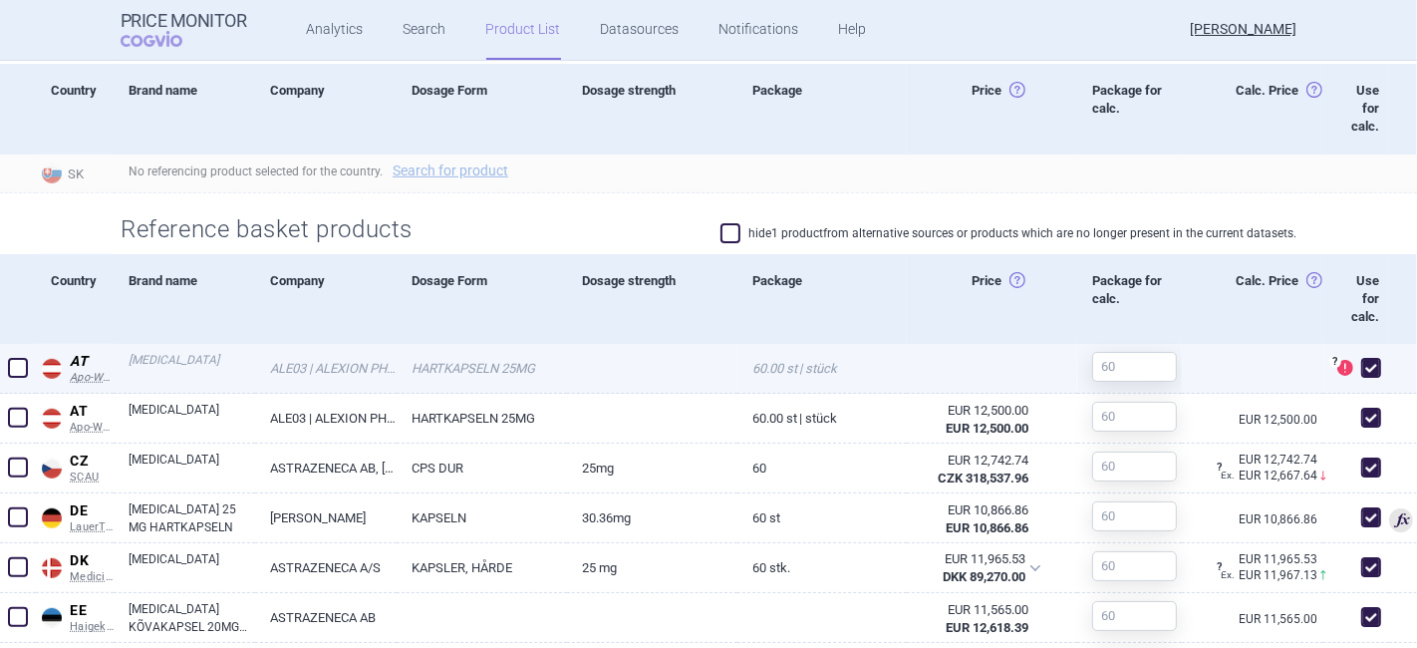
click at [22, 371] on span at bounding box center [18, 368] width 20 height 20
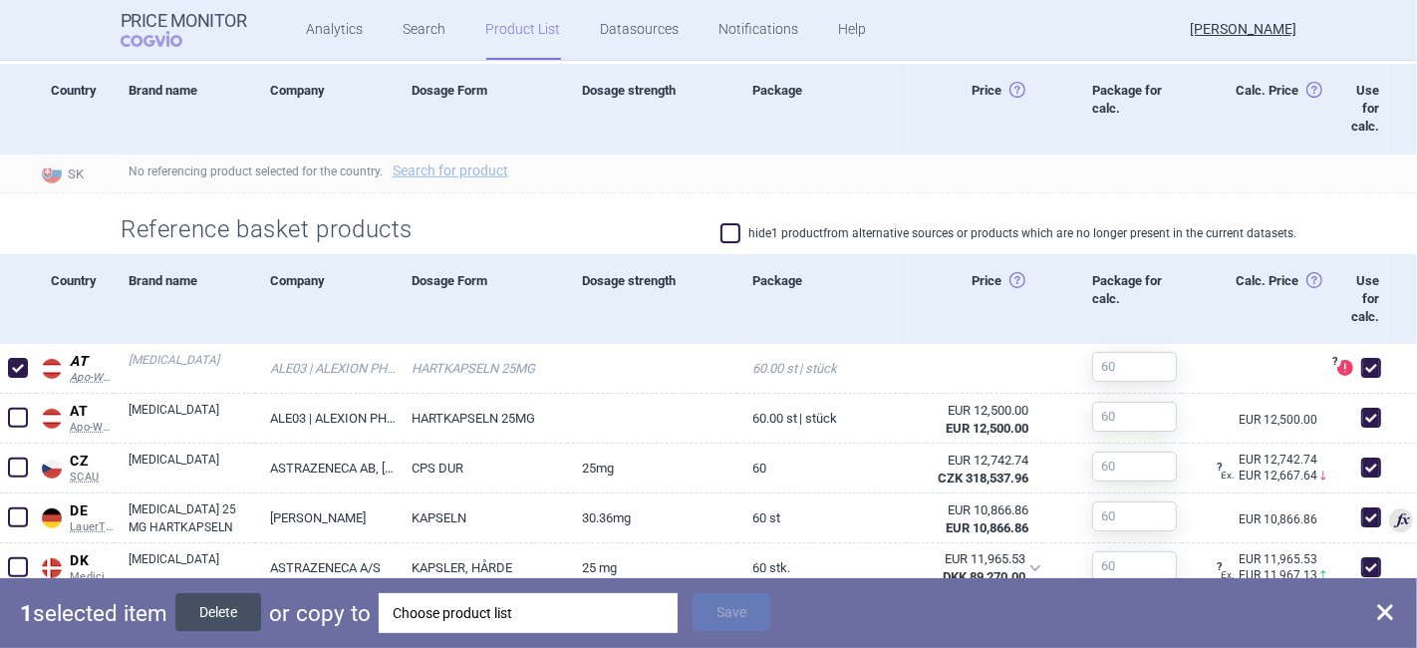
click at [229, 611] on button "Delete" at bounding box center [218, 612] width 86 height 38
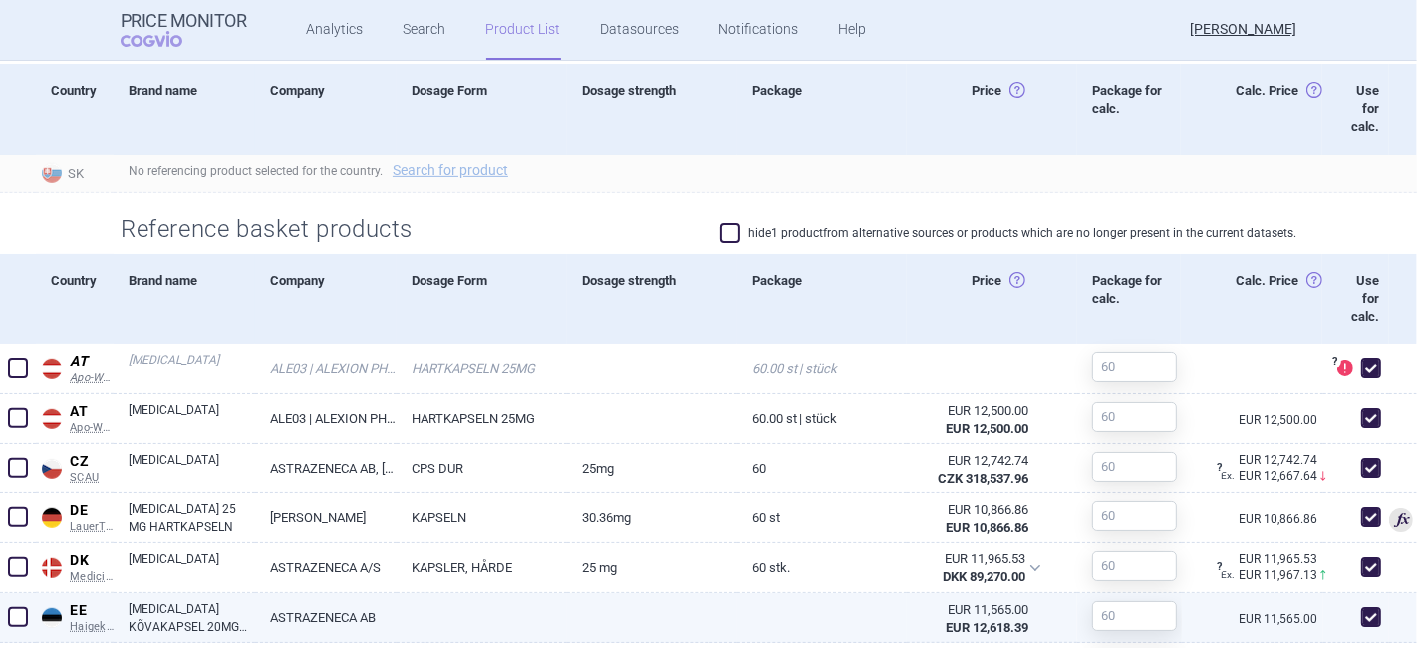
checkbox input "false"
